Goal: Transaction & Acquisition: Purchase product/service

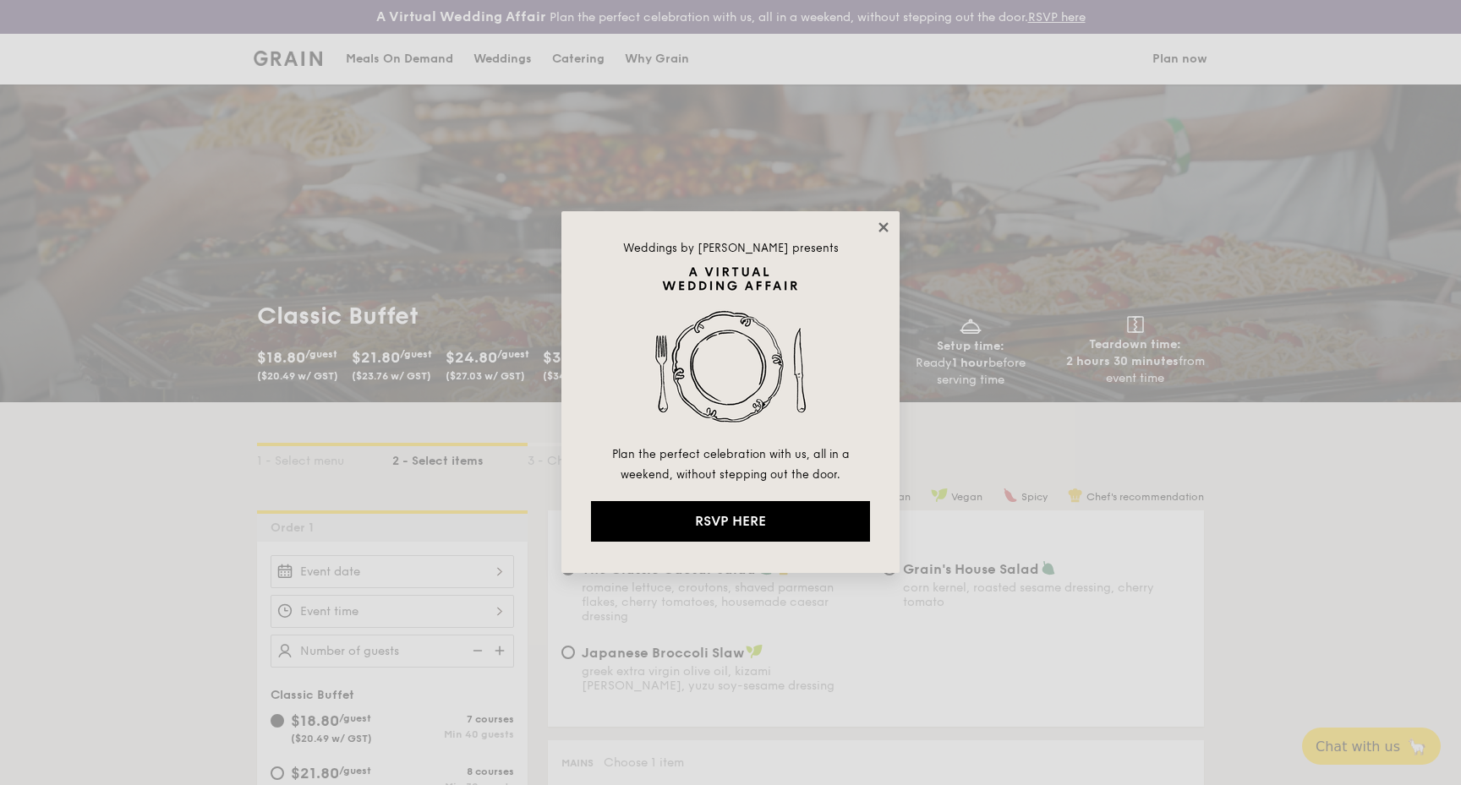
click at [878, 224] on icon at bounding box center [883, 227] width 15 height 15
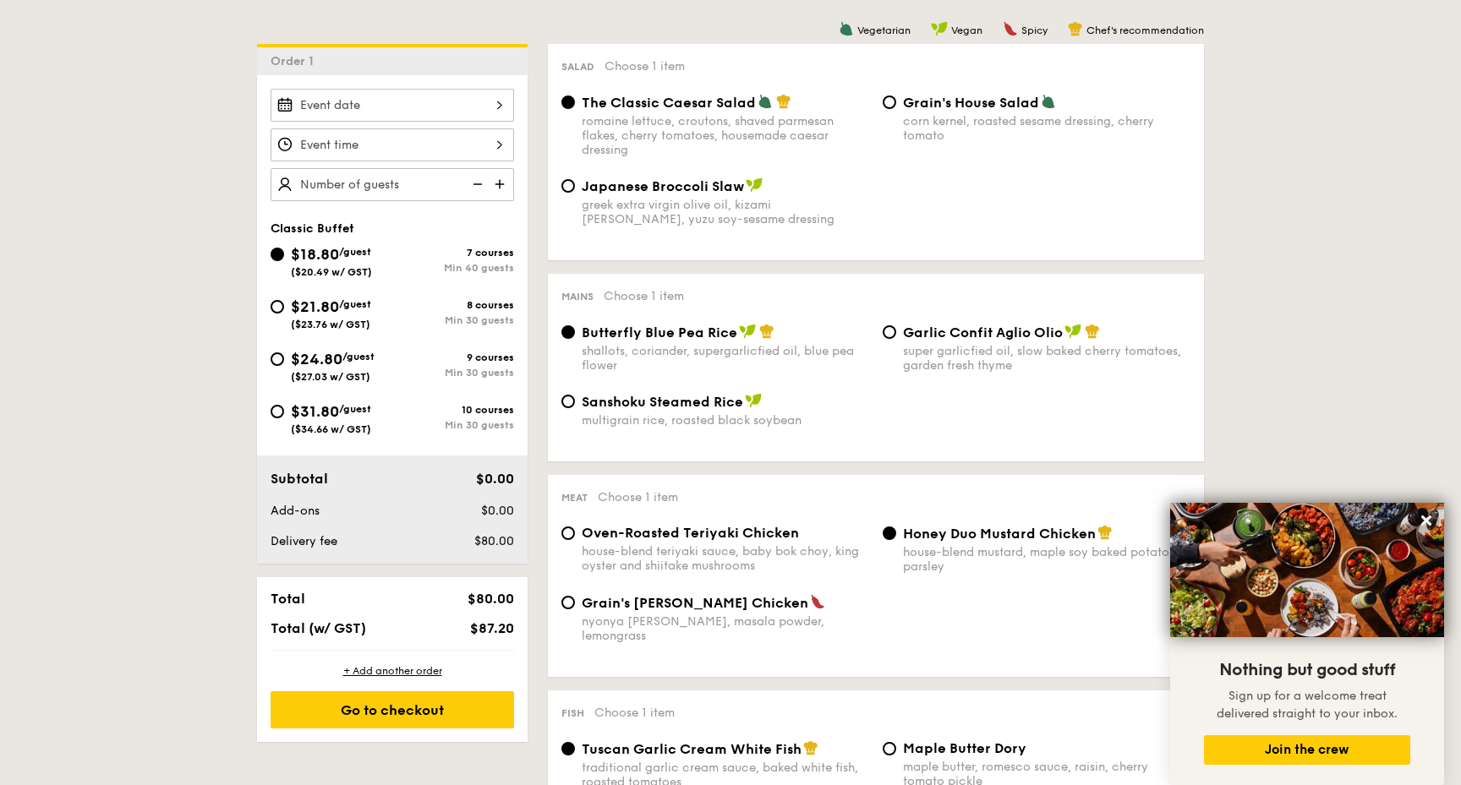
scroll to position [597, 0]
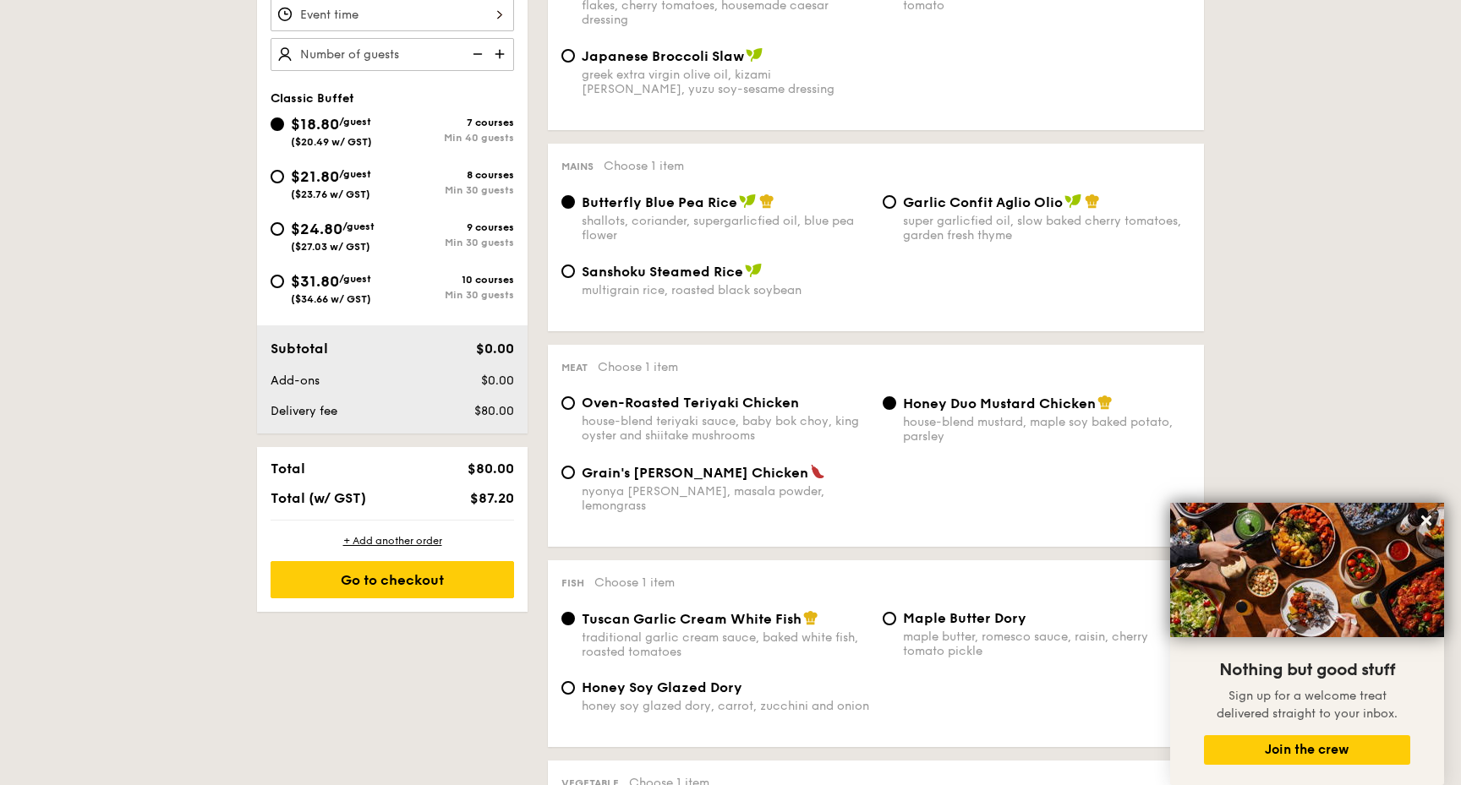
click at [309, 184] on span "$21.80" at bounding box center [315, 176] width 48 height 19
click at [284, 183] on input "$21.80 /guest ($23.76 w/ GST) 8 courses Min 30 guests" at bounding box center [278, 177] width 14 height 14
radio input "true"
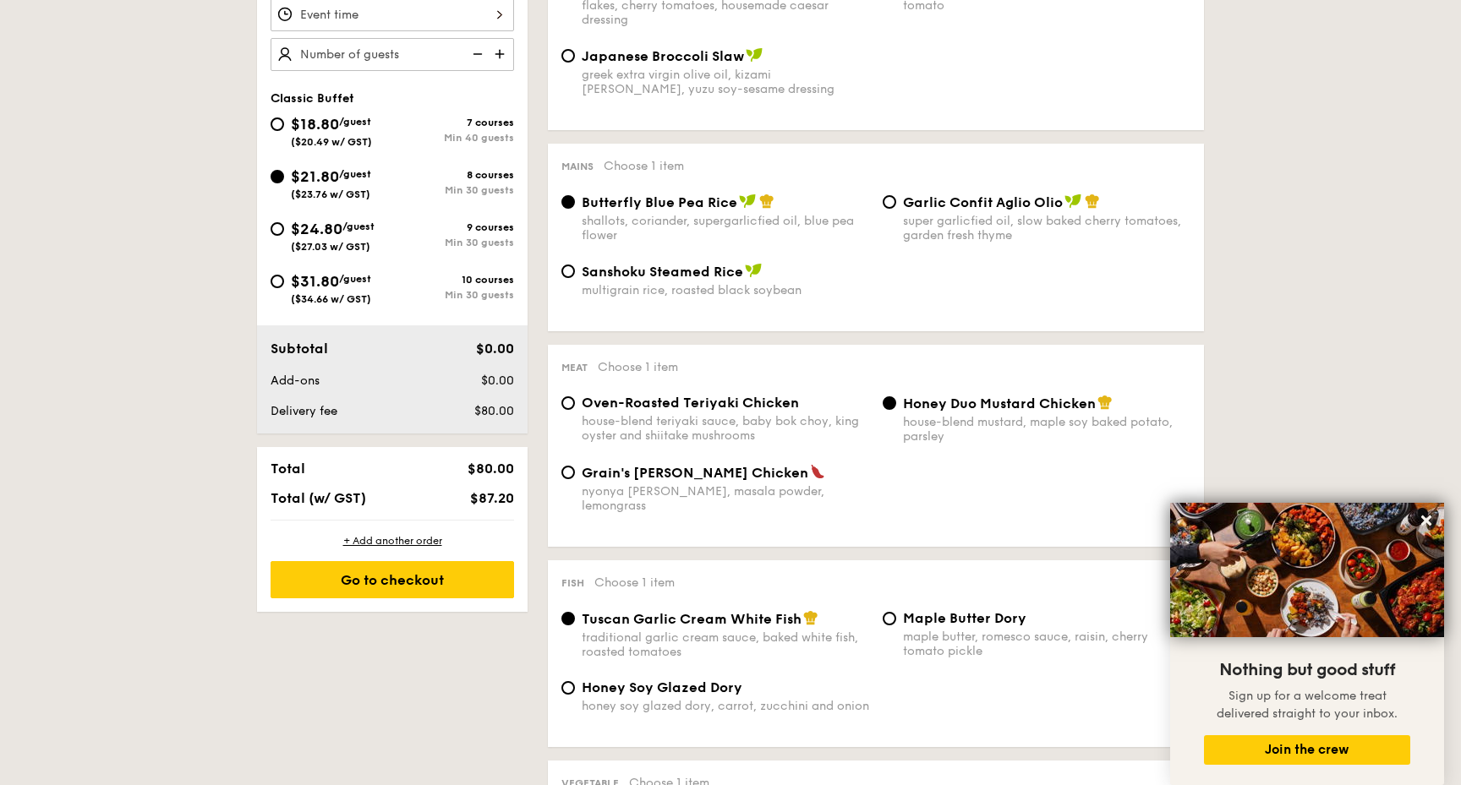
radio input "true"
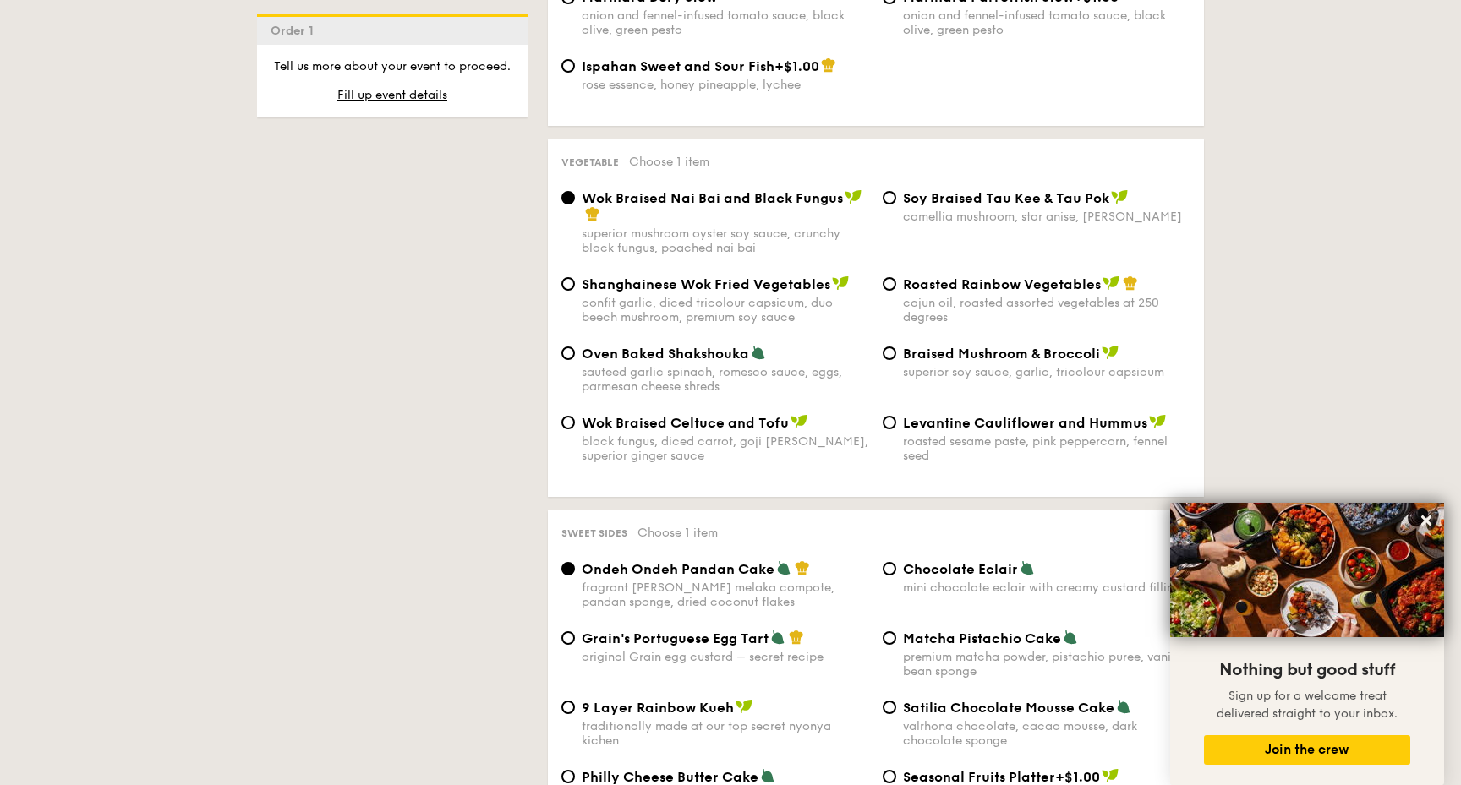
scroll to position [2095, 0]
drag, startPoint x: 1138, startPoint y: 402, endPoint x: 905, endPoint y: 397, distance: 232.5
click at [905, 413] on div "Levantine Cauliflower and Hummus roasted sesame paste, pink peppercorn, fennel …" at bounding box center [1046, 437] width 287 height 49
click at [896, 415] on input "Levantine Cauliflower and Hummus roasted sesame paste, pink peppercorn, fennel …" at bounding box center [890, 422] width 14 height 14
radio input "true"
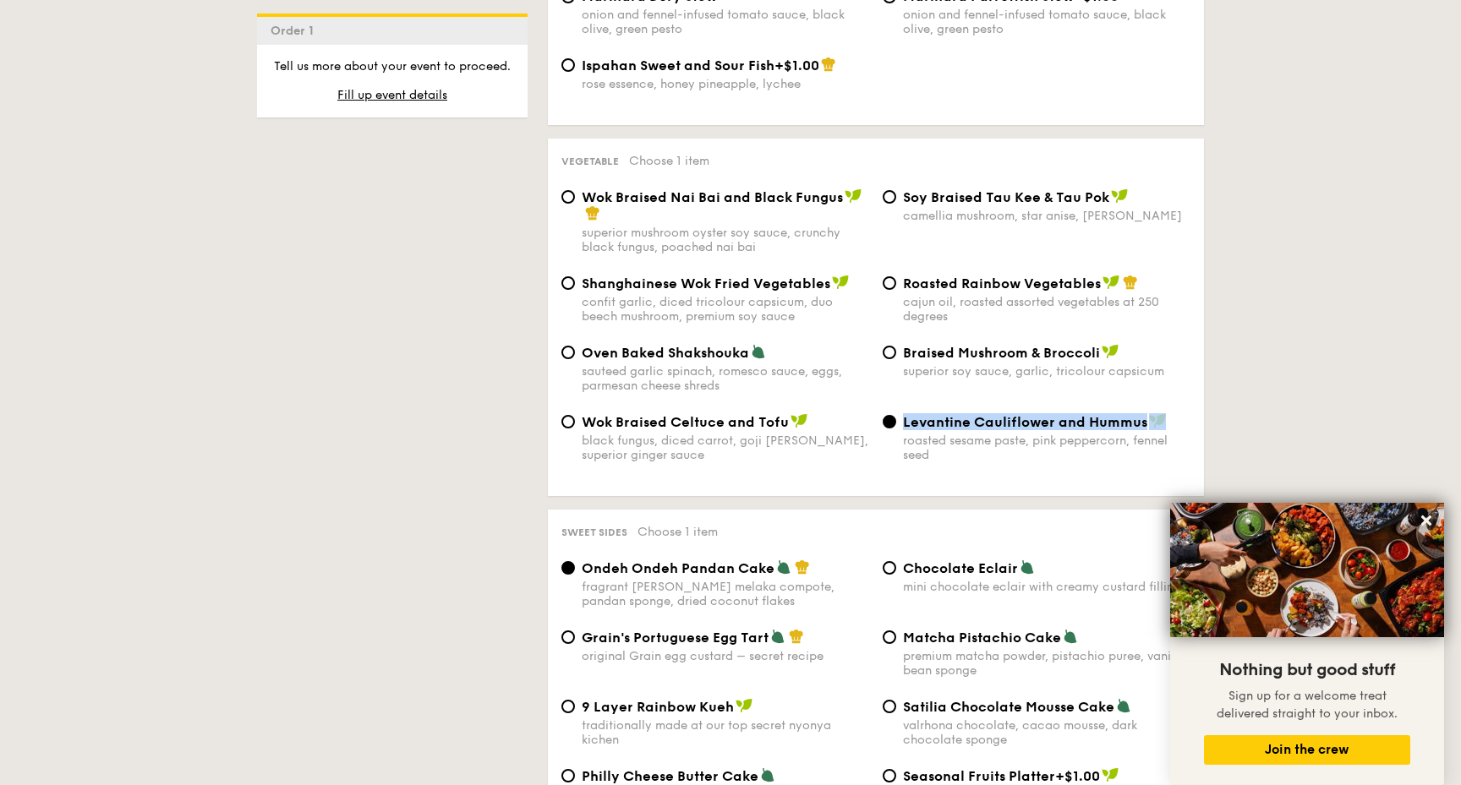
copy div "Levantine Cauliflower and Hummus"
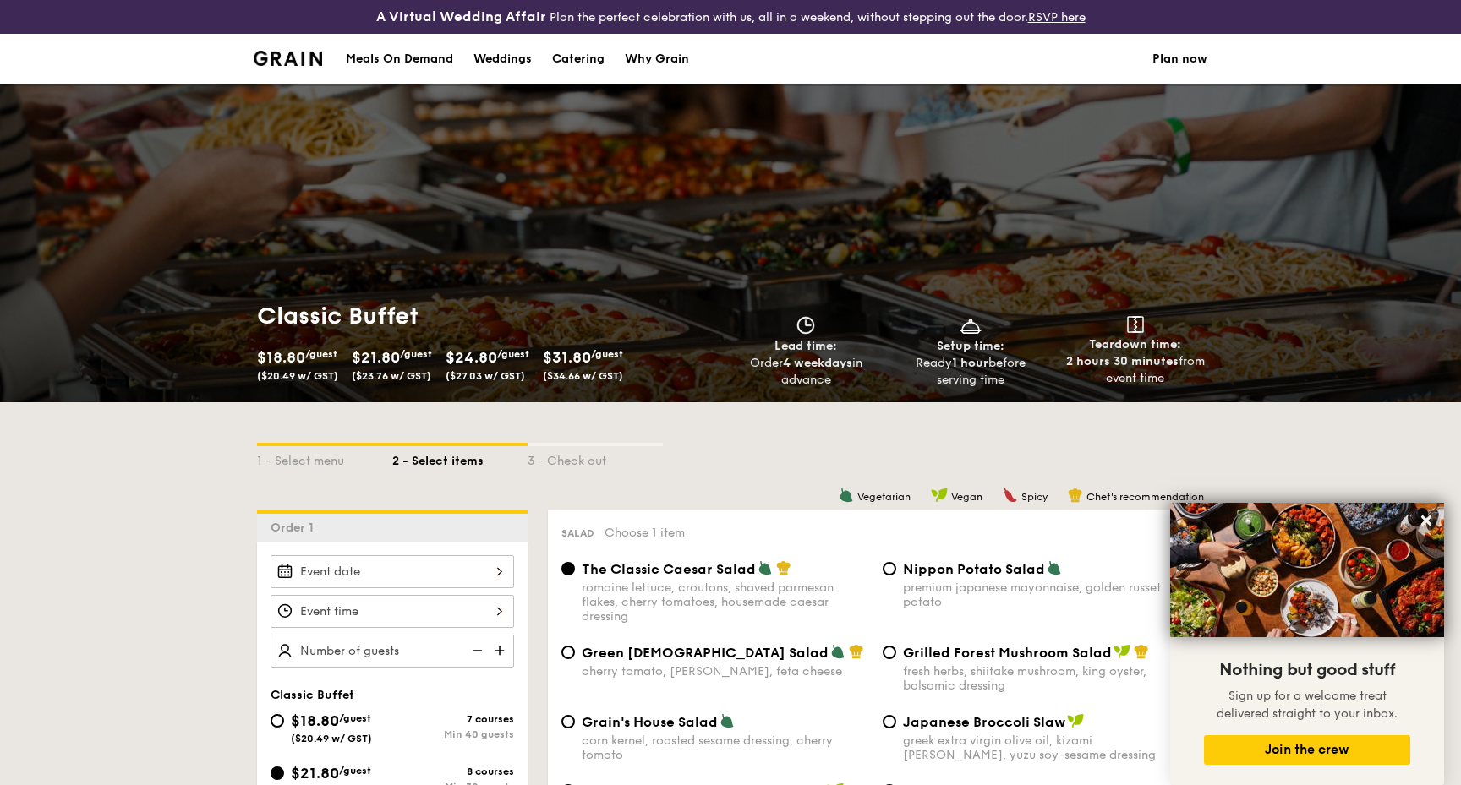
scroll to position [0, 0]
click at [555, 61] on div "Catering" at bounding box center [578, 59] width 52 height 51
select select
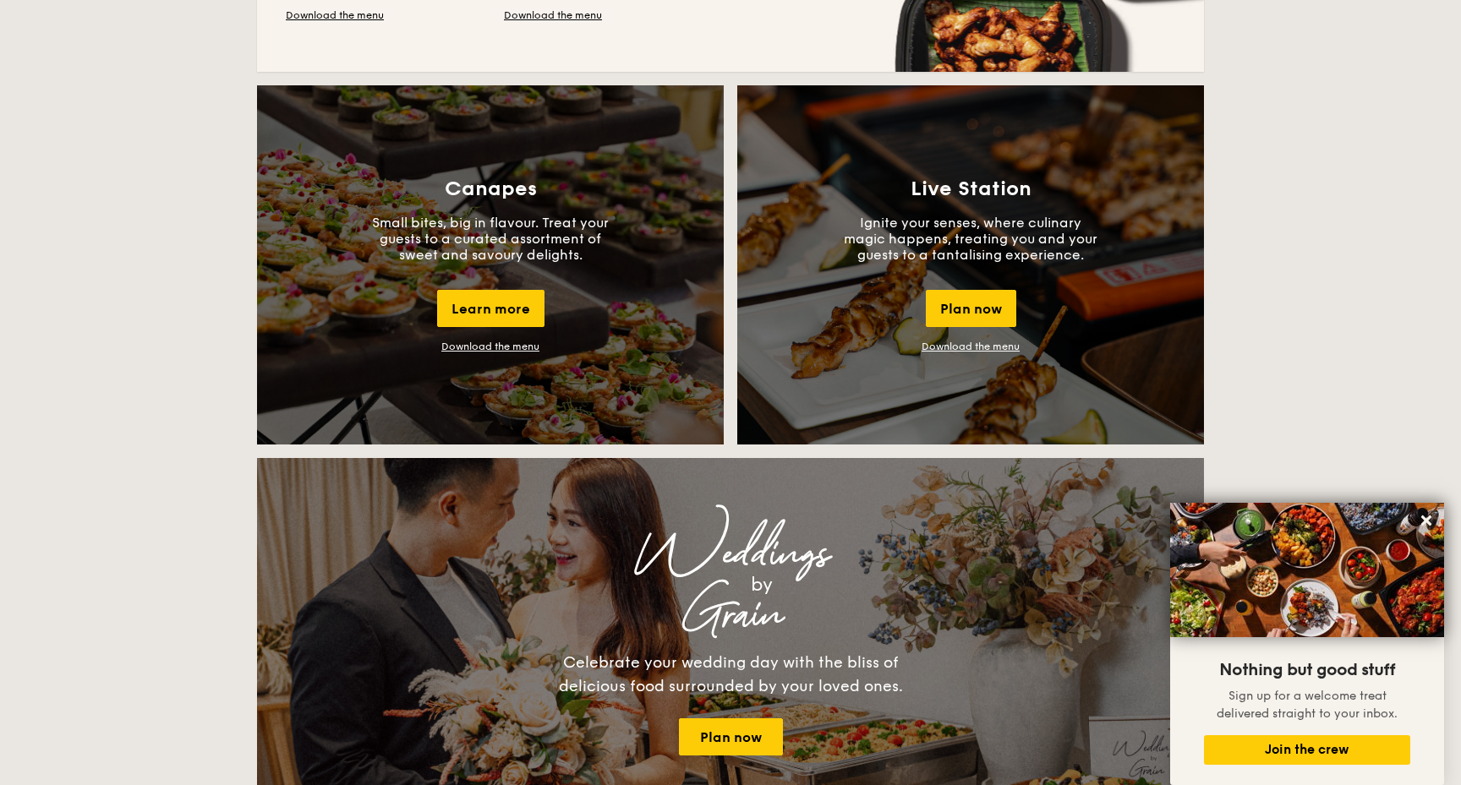
scroll to position [1464, 0]
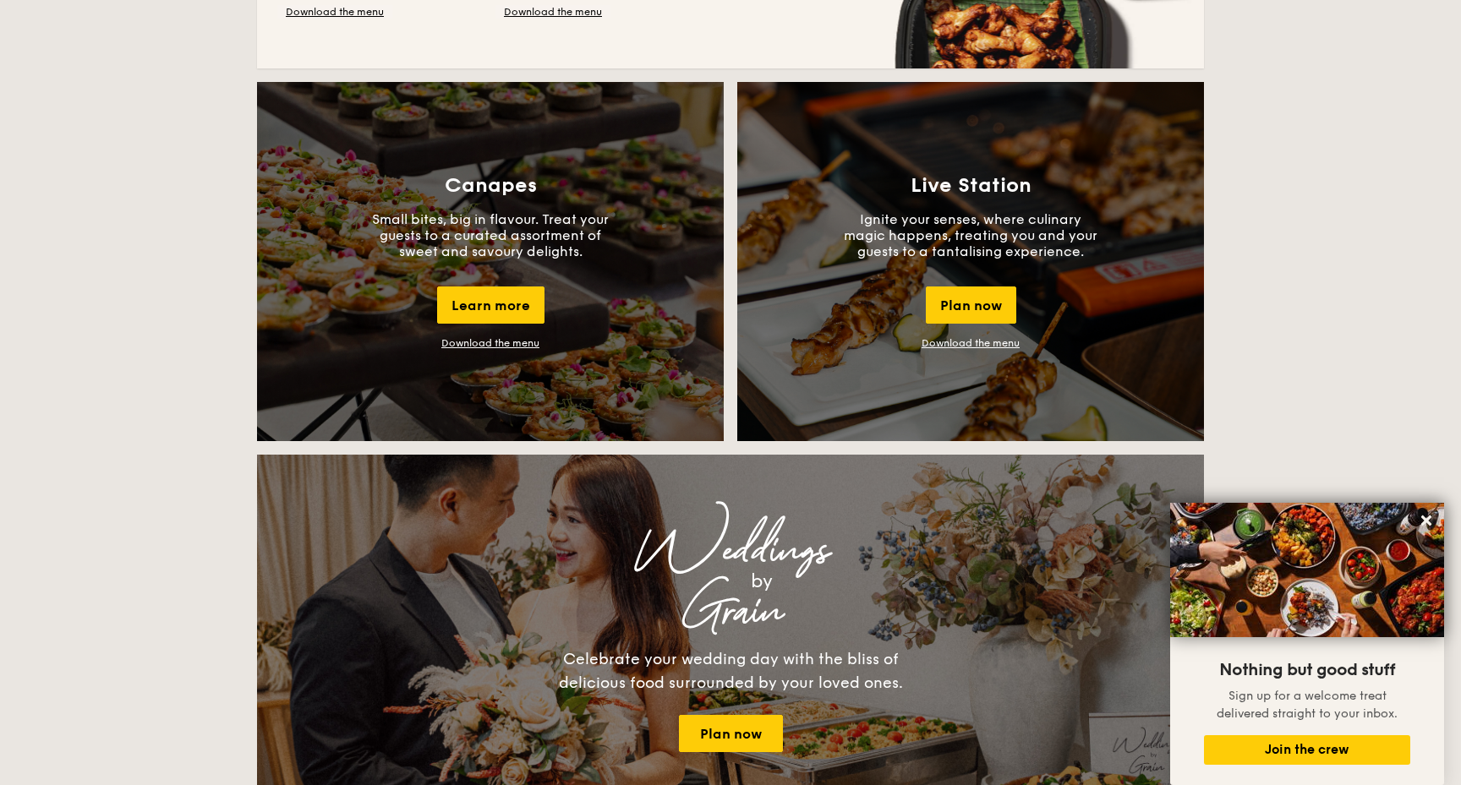
click at [510, 342] on link "Download the menu" at bounding box center [490, 343] width 98 height 12
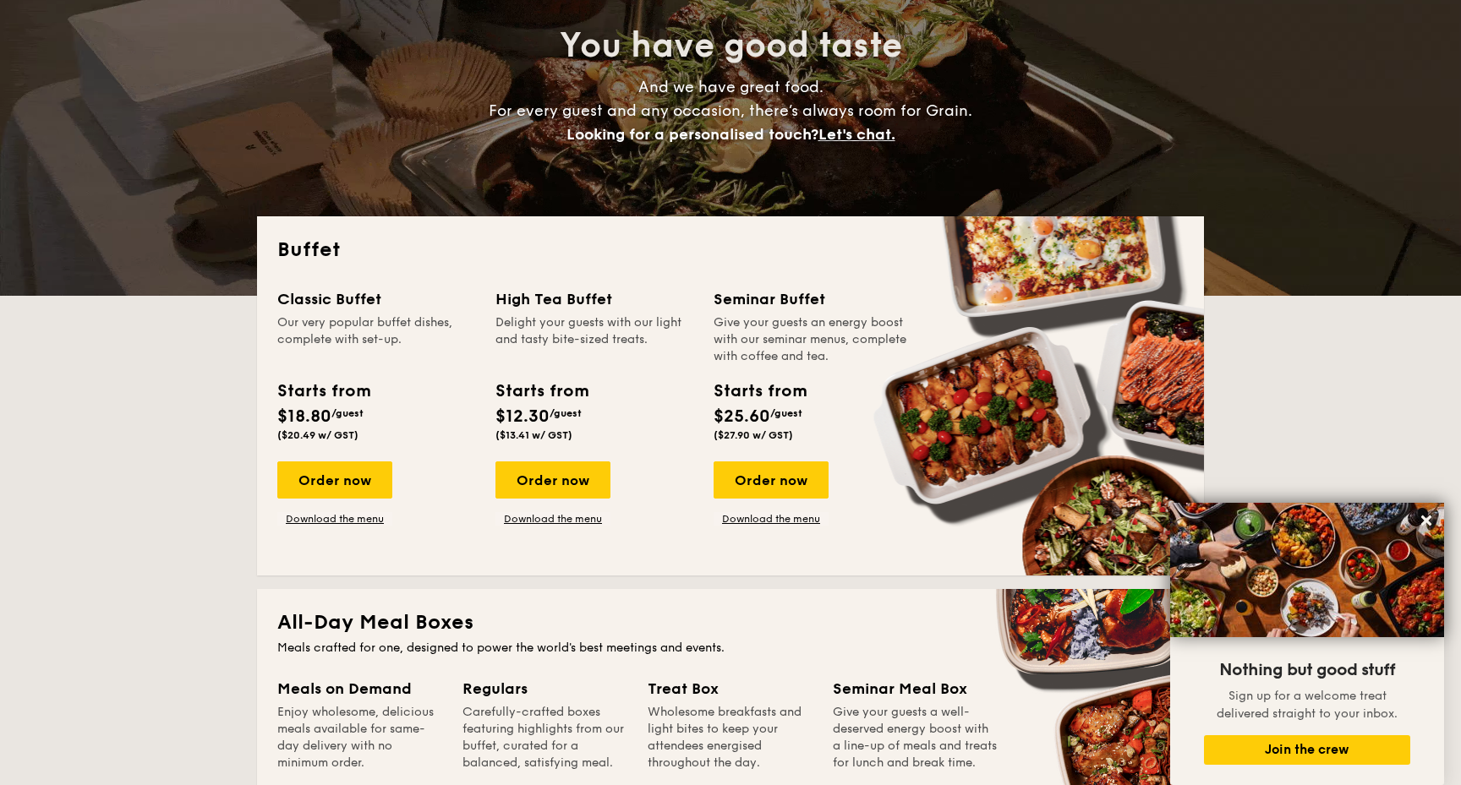
scroll to position [211, 0]
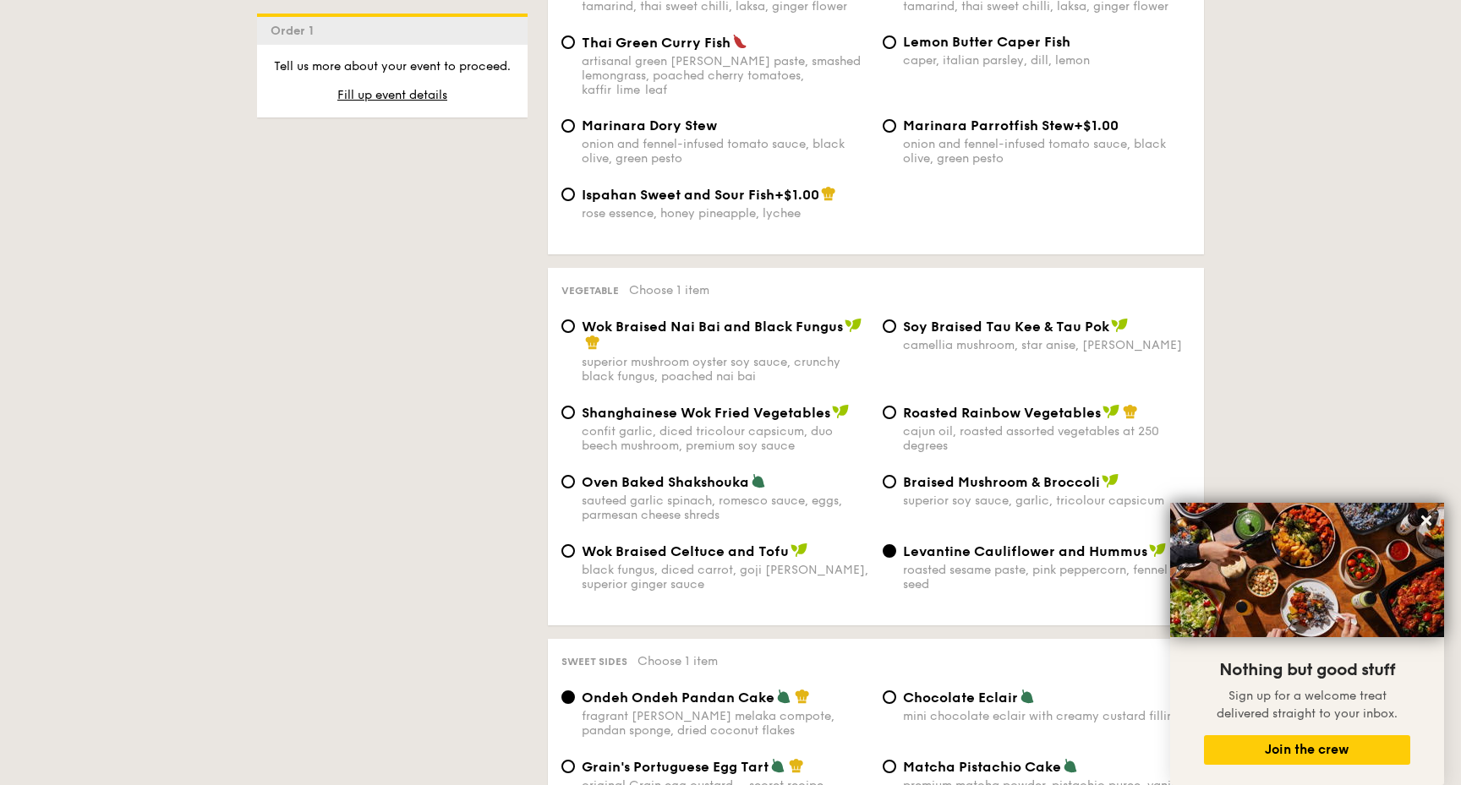
scroll to position [1969, 0]
